Goal: Browse casually

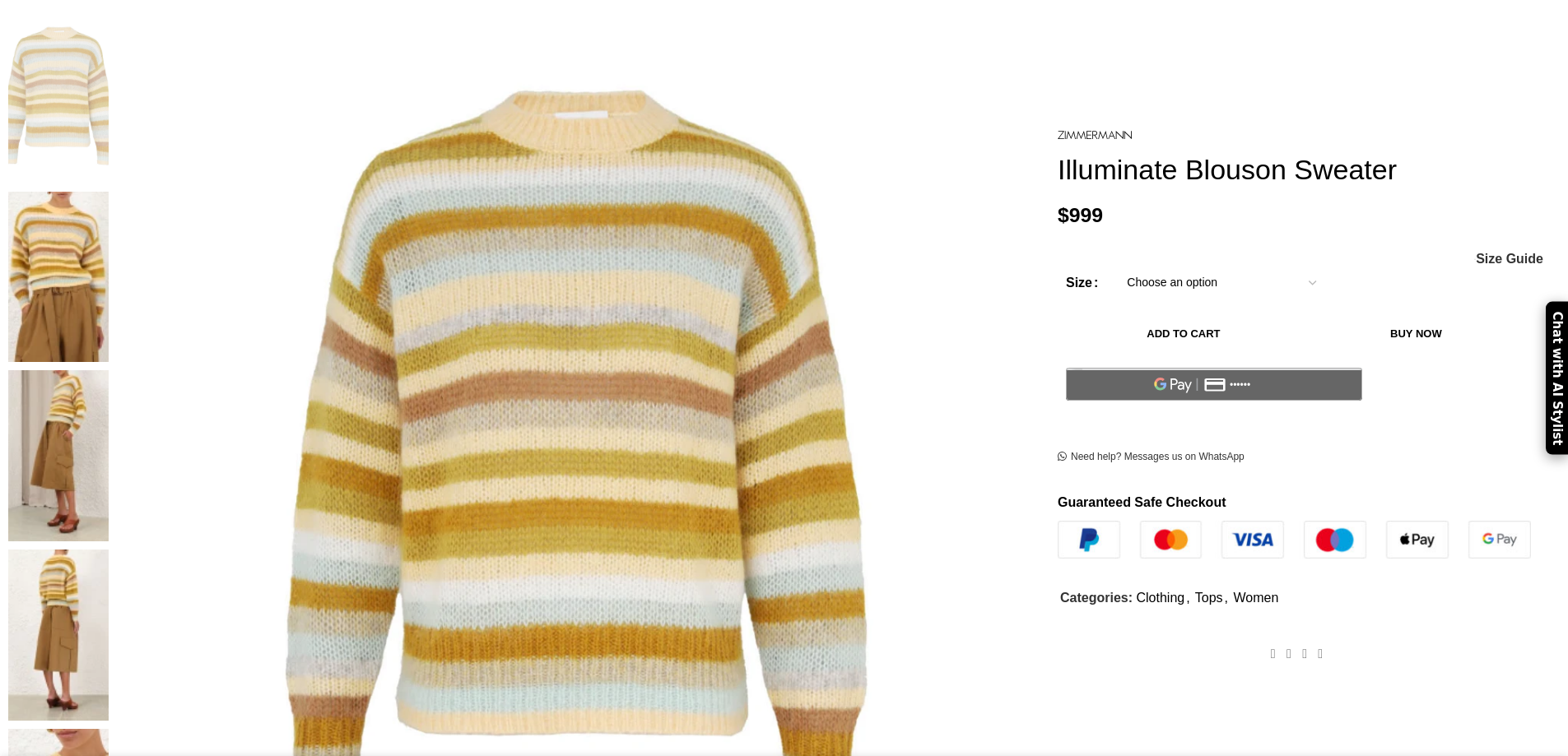
scroll to position [411, 0]
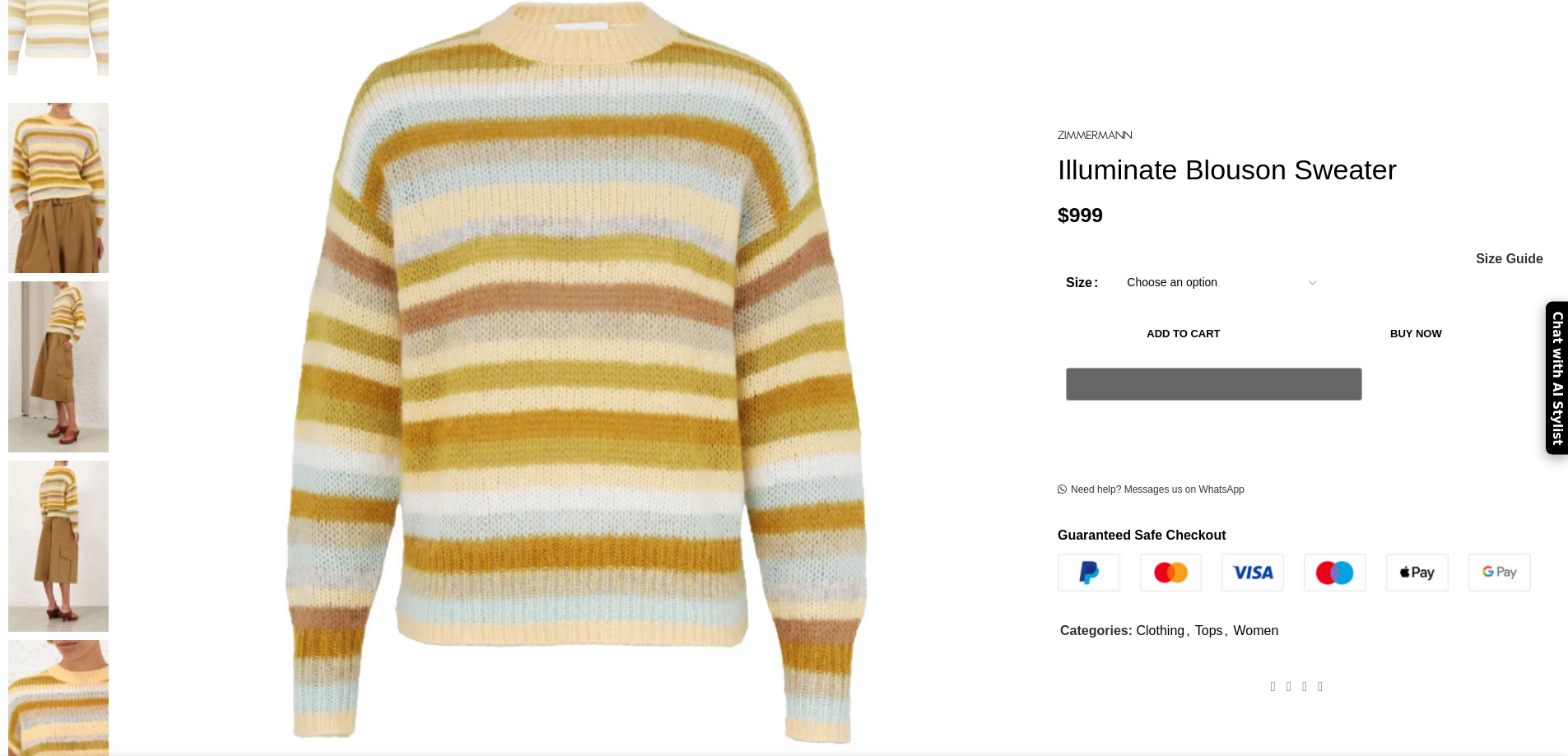
click at [108, 460] on img at bounding box center [59, 546] width 101 height 172
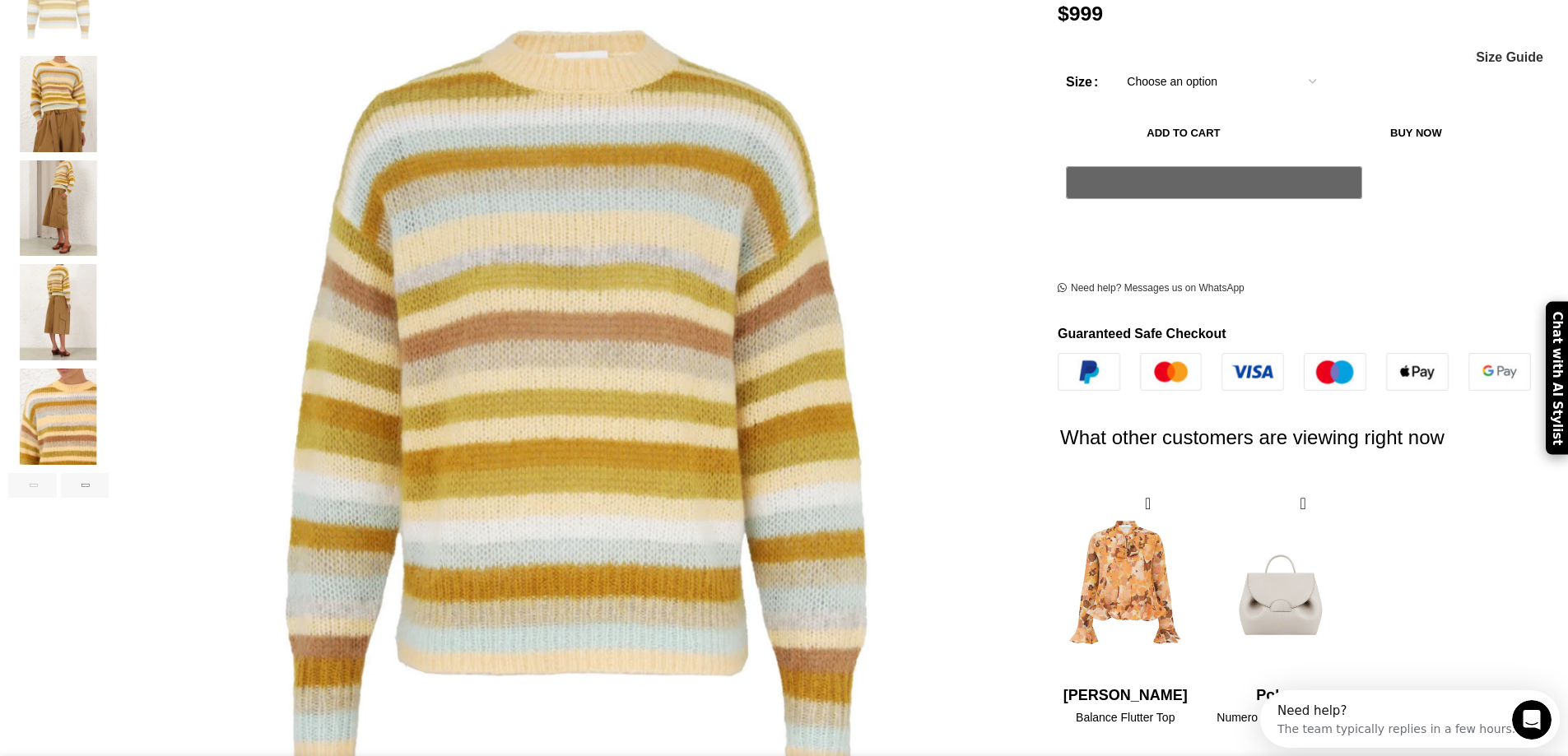
scroll to position [0, 0]
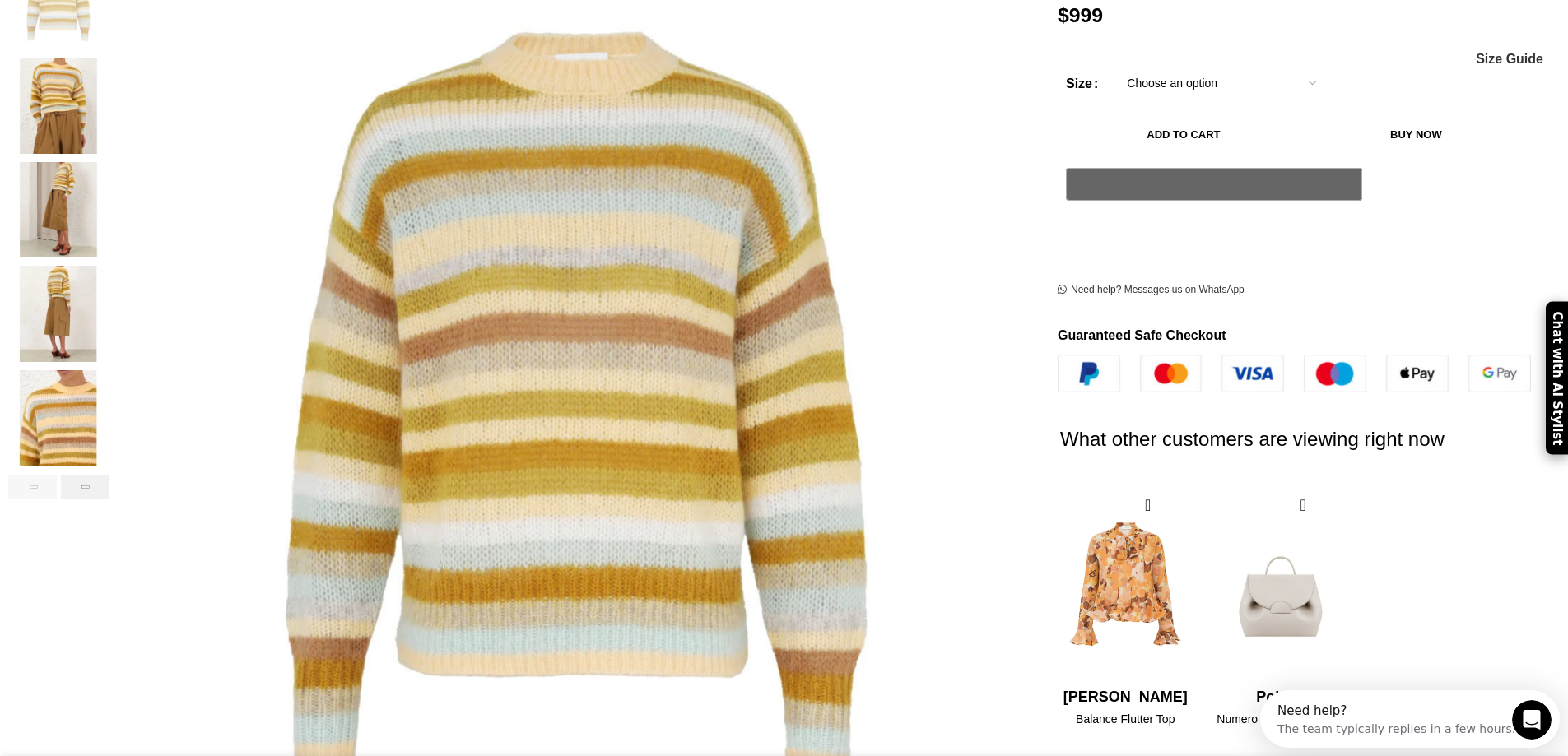
click at [109, 474] on div "Next slide" at bounding box center [85, 487] width 49 height 24
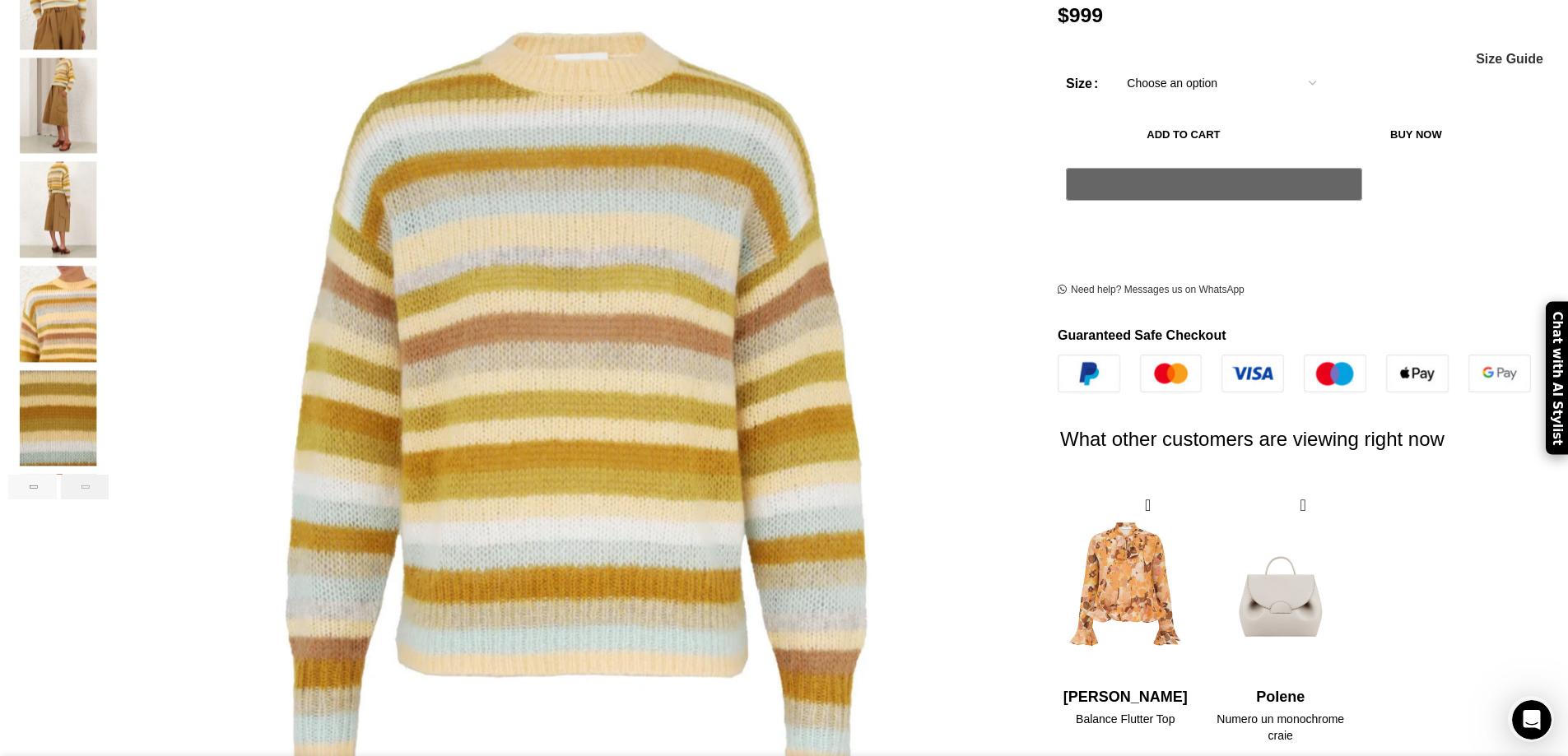
click at [109, 474] on div "Next slide" at bounding box center [85, 487] width 49 height 24
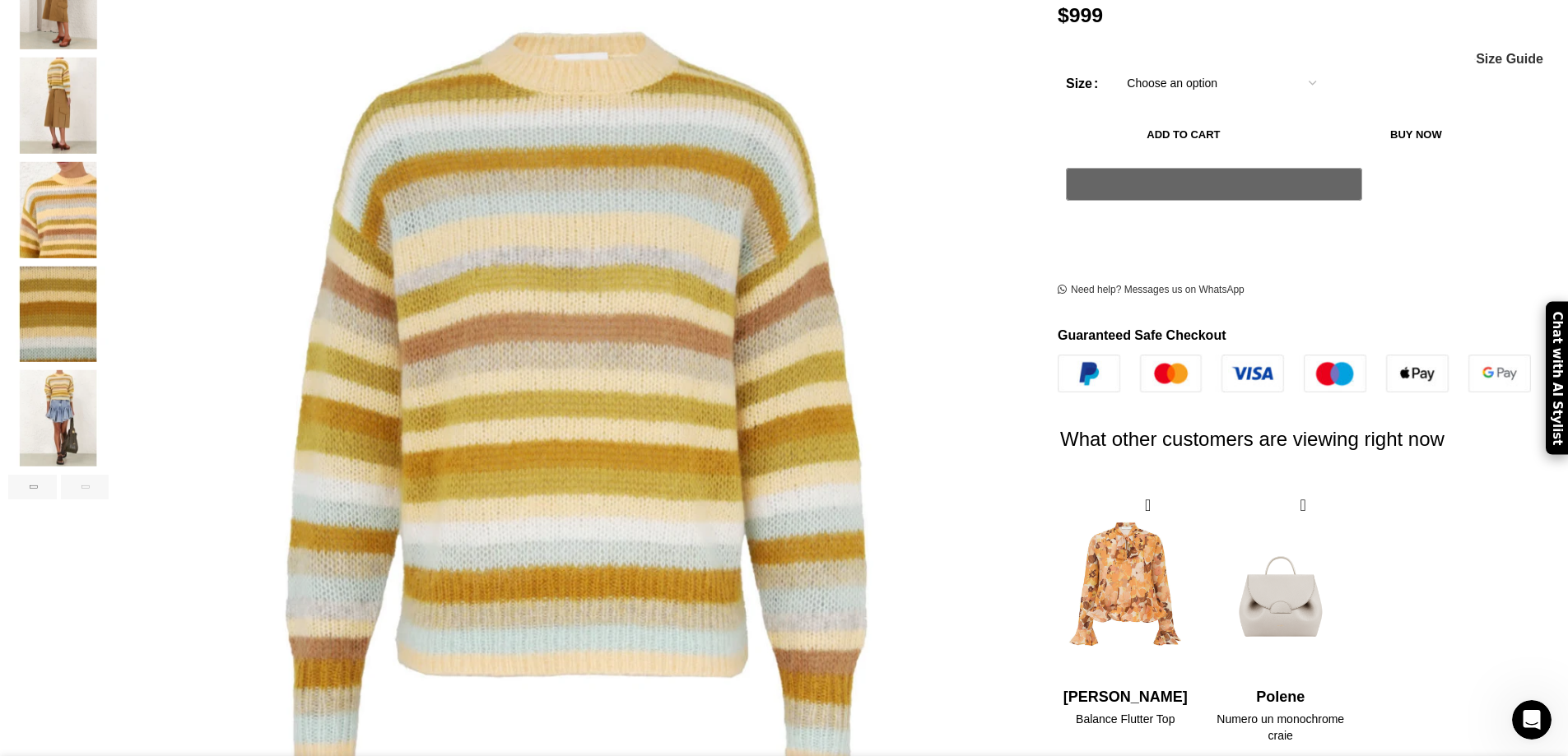
scroll to position [0, 520]
click at [109, 474] on div "Next slide" at bounding box center [85, 487] width 49 height 24
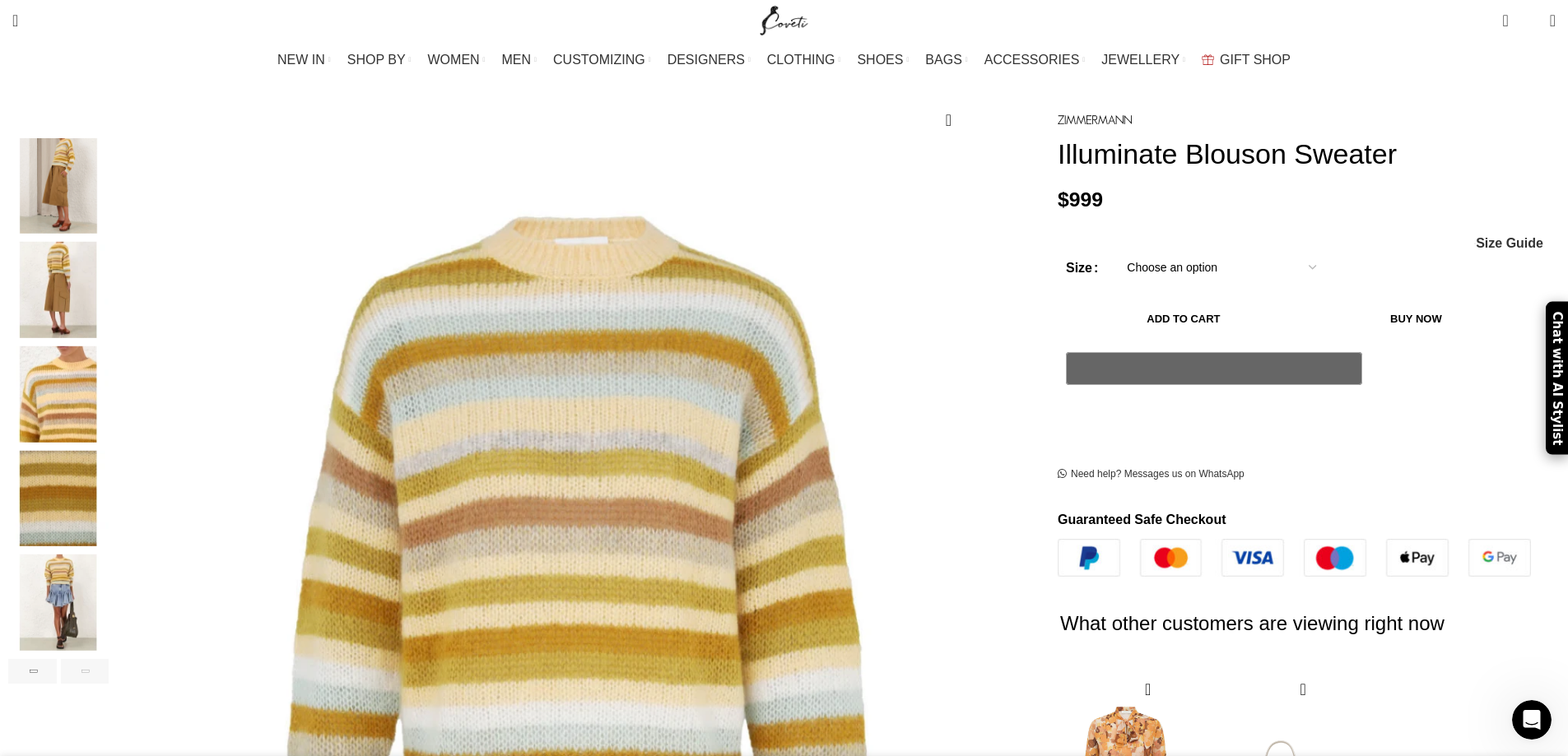
scroll to position [165, 0]
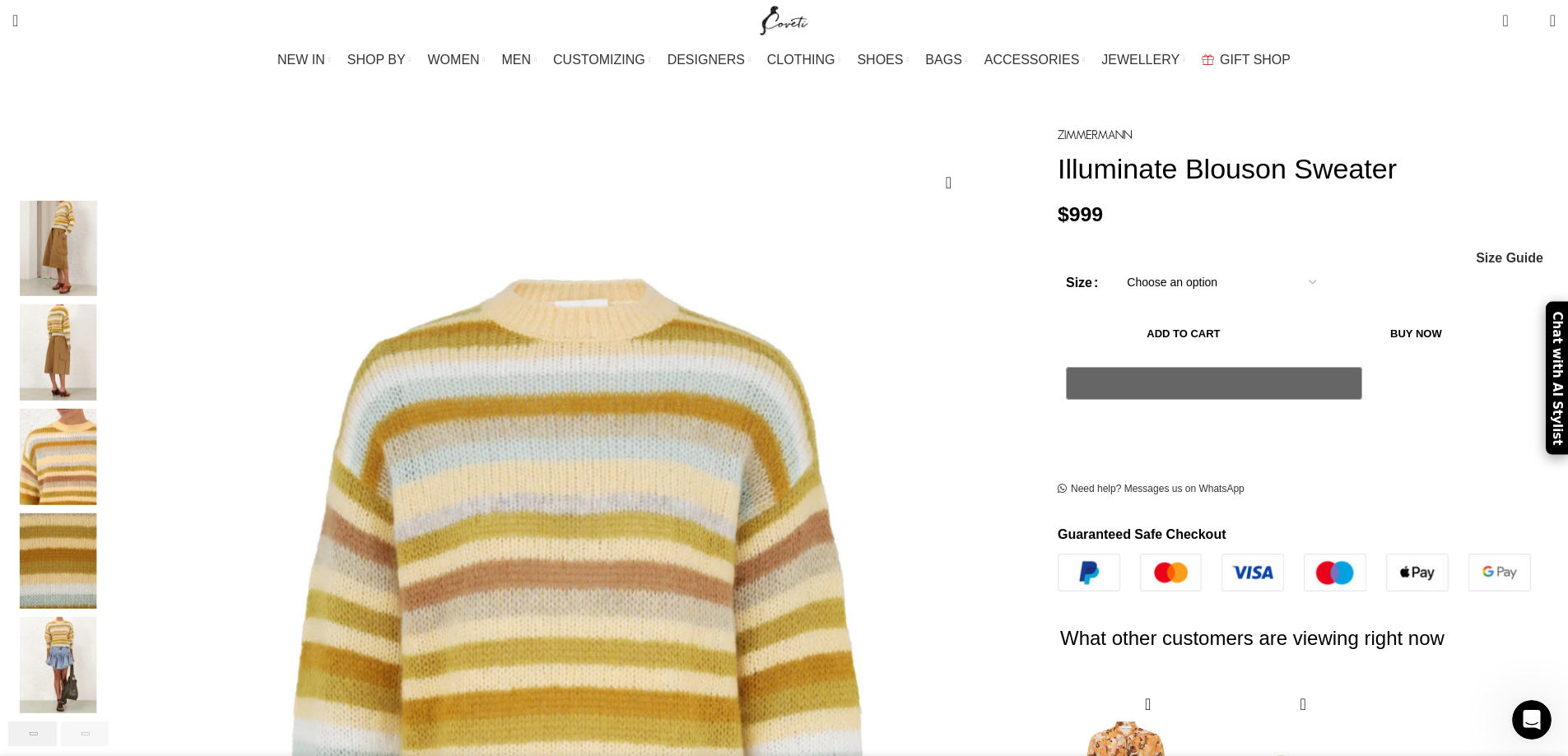
click at [57, 722] on div "Previous slide" at bounding box center [33, 734] width 49 height 24
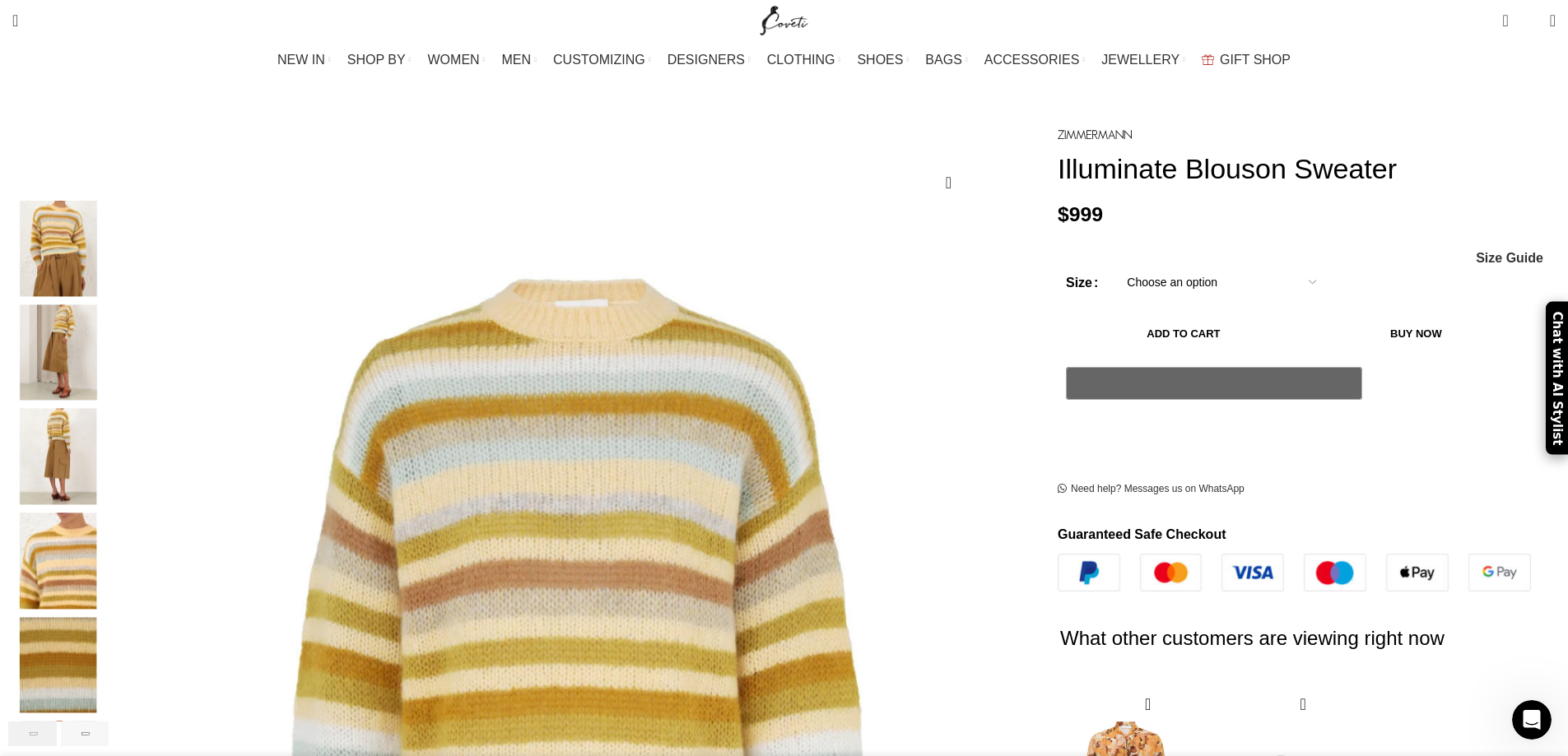
click at [57, 722] on div "Previous slide" at bounding box center [33, 734] width 49 height 24
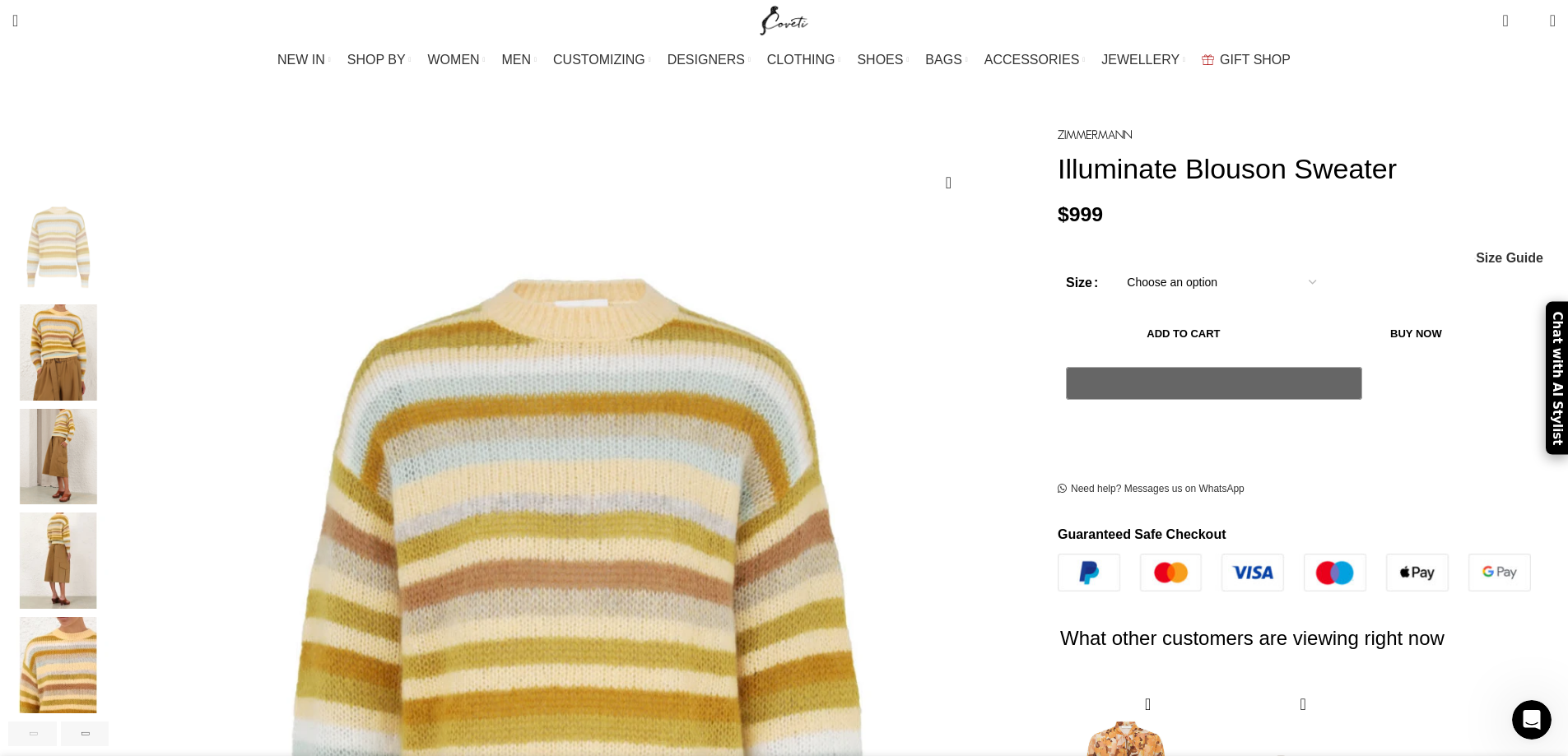
click at [57, 722] on div "Previous slide" at bounding box center [33, 734] width 49 height 24
click at [108, 536] on img "4 / 7" at bounding box center [59, 560] width 101 height 96
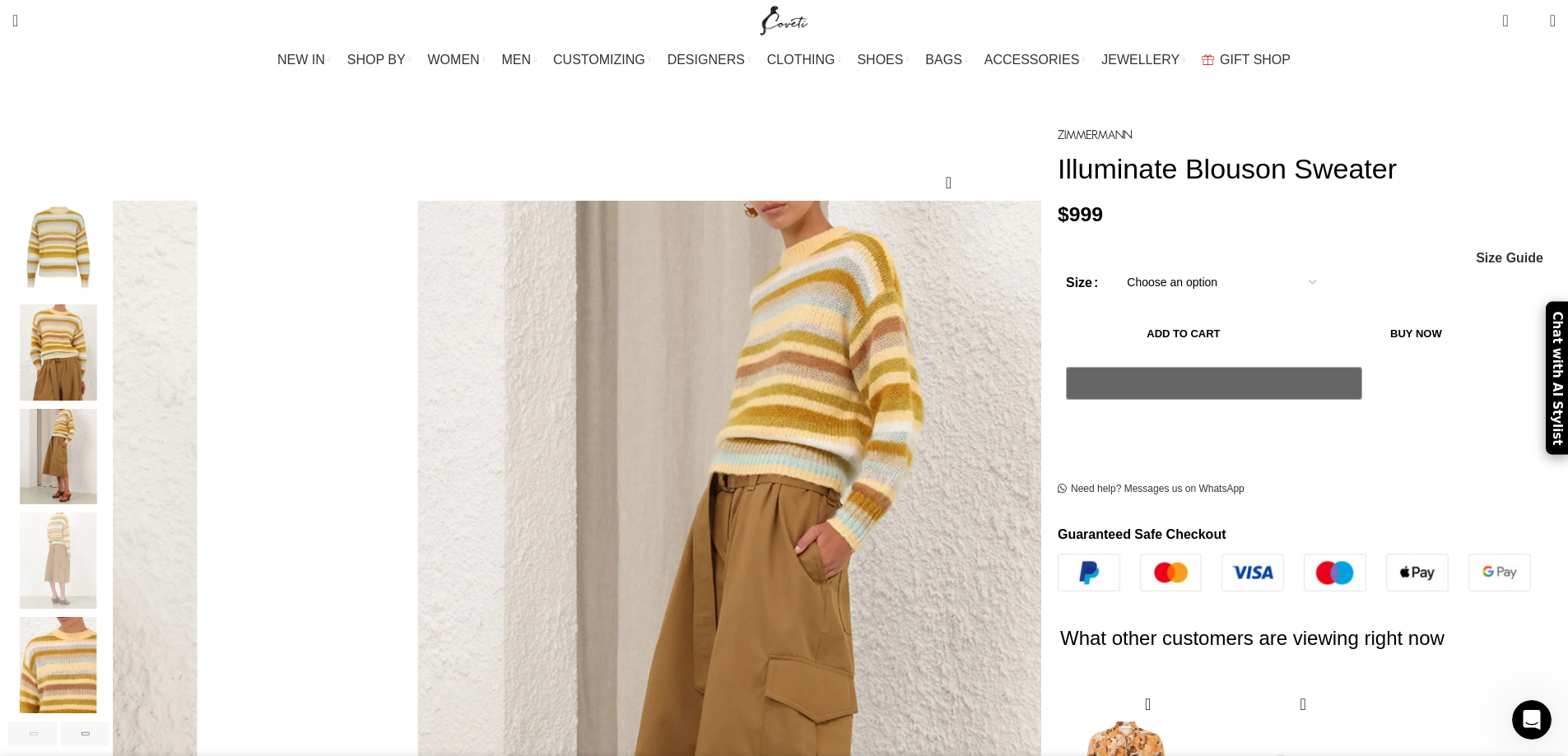
scroll to position [0, 2079]
